Goal: Information Seeking & Learning: Learn about a topic

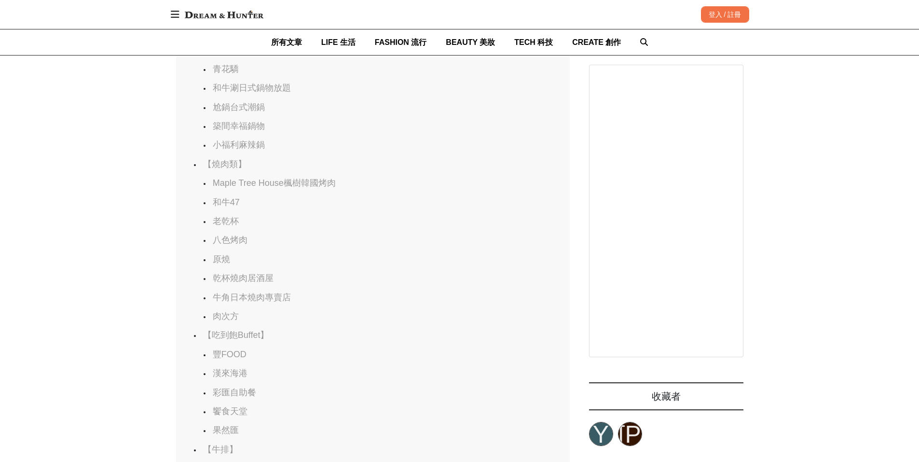
scroll to position [0, 394]
click at [220, 207] on link "和牛47" at bounding box center [226, 202] width 27 height 10
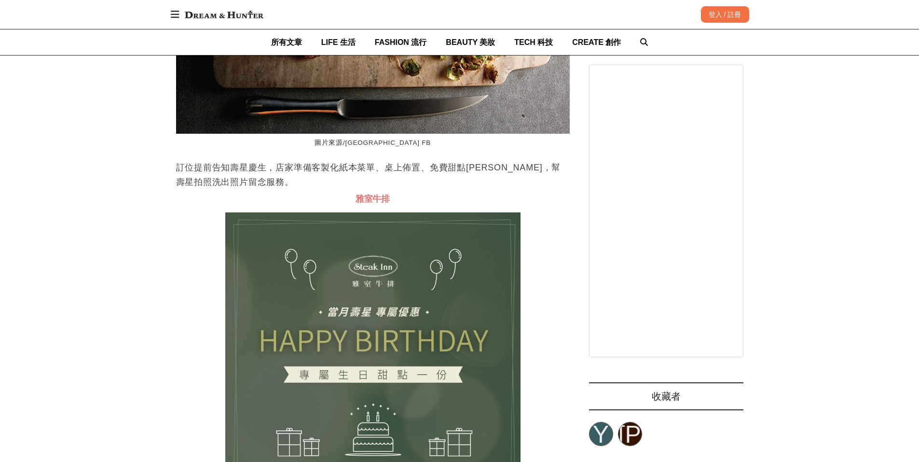
scroll to position [14853, 0]
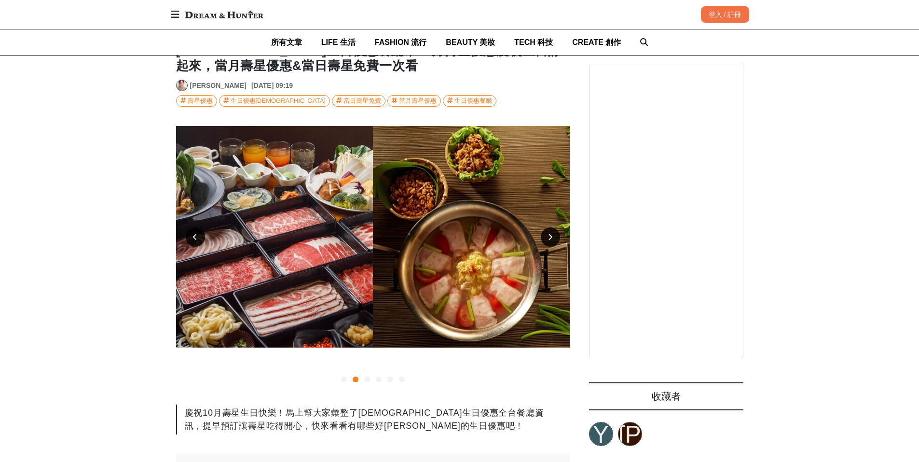
scroll to position [145, 0]
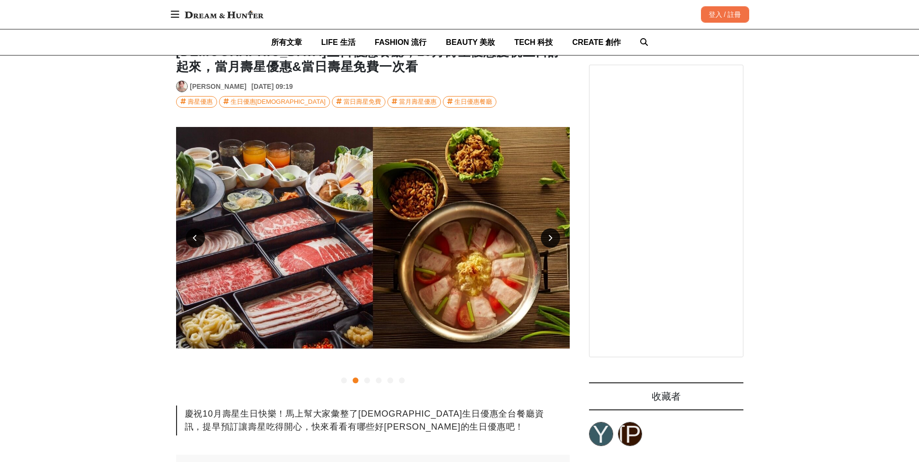
click at [546, 236] on div at bounding box center [550, 237] width 19 height 19
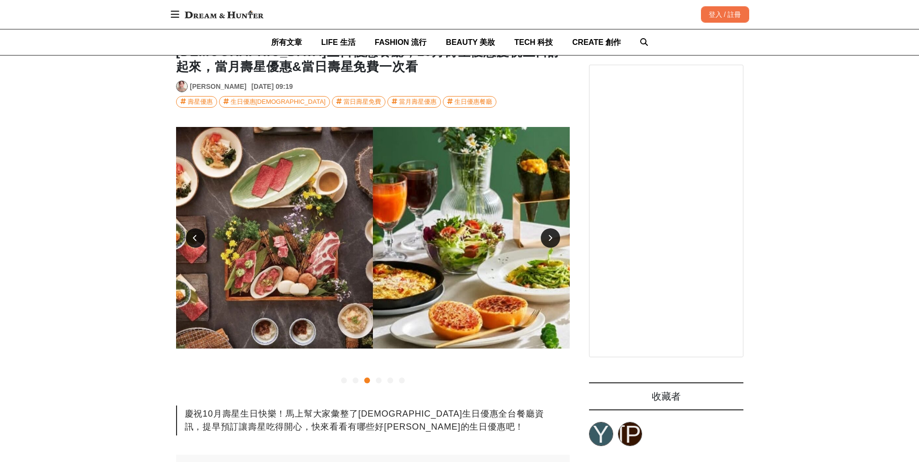
click at [546, 236] on div at bounding box center [550, 237] width 19 height 19
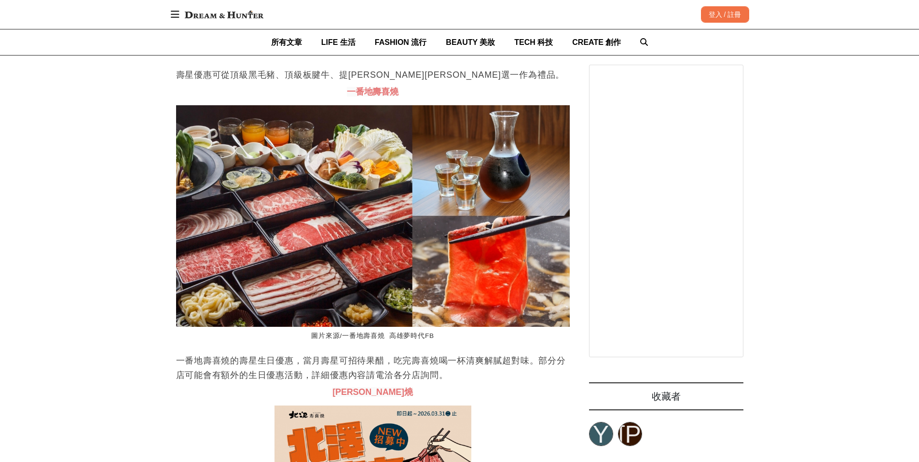
scroll to position [0, 0]
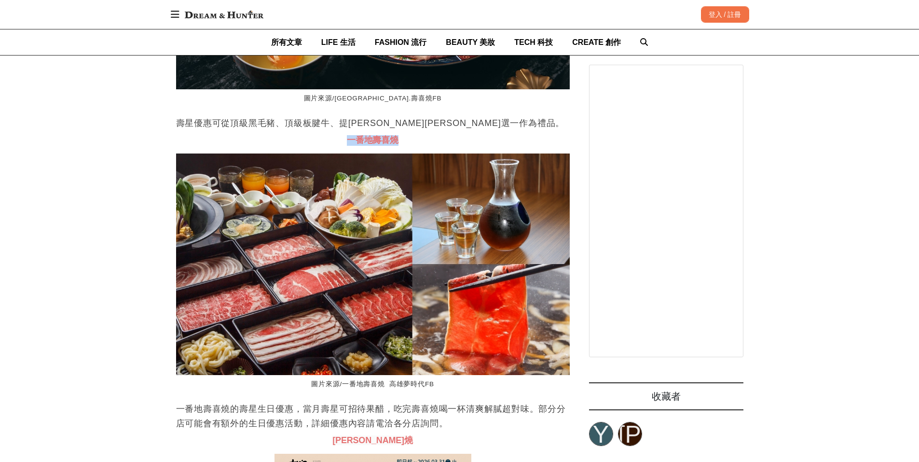
drag, startPoint x: 352, startPoint y: 179, endPoint x: 403, endPoint y: 181, distance: 51.2
click at [403, 146] on h3 "一番地壽喜燒" at bounding box center [373, 140] width 394 height 11
